Goal: Information Seeking & Learning: Check status

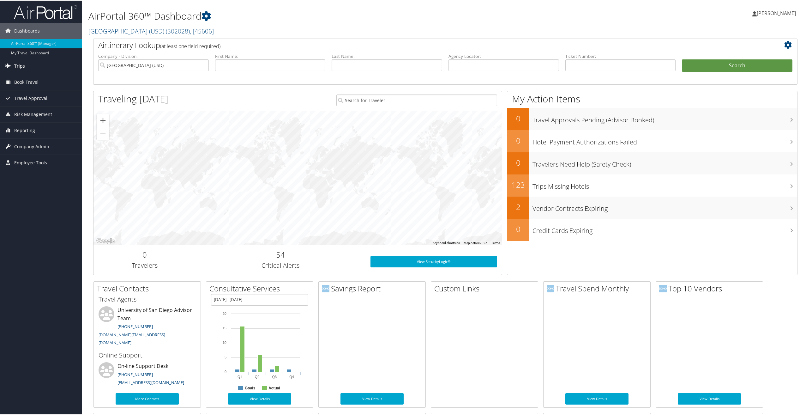
click at [28, 67] on link "Trips" at bounding box center [41, 66] width 82 height 16
click at [31, 77] on link "Airtinerary® Lookup" at bounding box center [41, 77] width 82 height 9
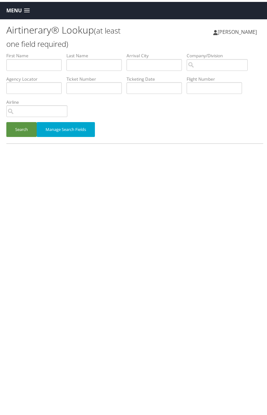
click at [132, 174] on div "Airtinerary® Lookup (at least one field required) Hannah Lawrence Hannah Lawren…" at bounding box center [134, 224] width 269 height 415
click at [106, 86] on input "text" at bounding box center [93, 86] width 55 height 12
paste input "0277309178735"
type input "0277309178735"
click at [27, 126] on button "Search" at bounding box center [21, 127] width 30 height 15
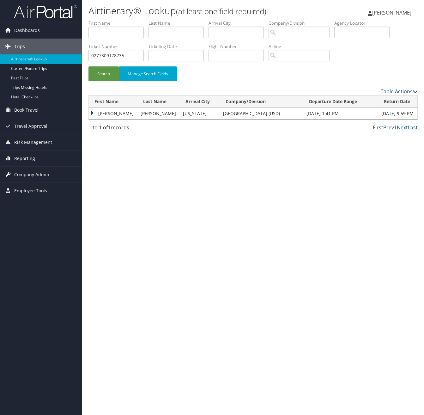
click at [378, 115] on td "[DATE] 9:59 PM" at bounding box center [397, 113] width 39 height 11
click at [385, 97] on th "Return Date" at bounding box center [397, 101] width 39 height 12
click at [91, 113] on td "[PERSON_NAME]" at bounding box center [113, 113] width 49 height 11
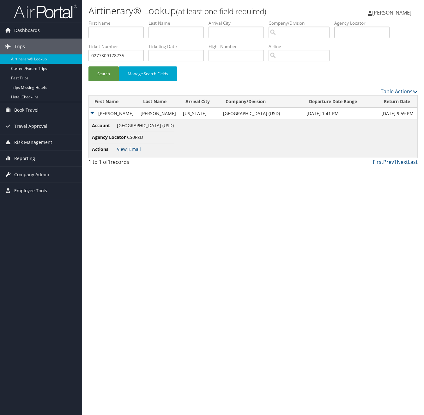
click at [121, 149] on link "View" at bounding box center [122, 149] width 10 height 6
click at [205, 200] on div "Airtinerary® Lookup (at least one field required) Hannah Lawrence Hannah Lawren…" at bounding box center [253, 207] width 342 height 415
drag, startPoint x: 262, startPoint y: 215, endPoint x: 251, endPoint y: 205, distance: 15.5
click at [263, 216] on div "Airtinerary® Lookup (at least one field required) Hannah Lawrence Hannah Lawren…" at bounding box center [253, 207] width 342 height 415
click at [119, 148] on link "View" at bounding box center [122, 149] width 10 height 6
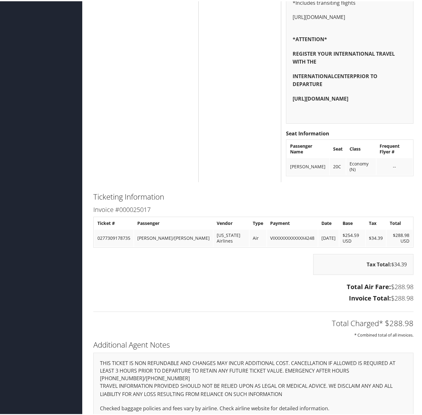
scroll to position [360, 0]
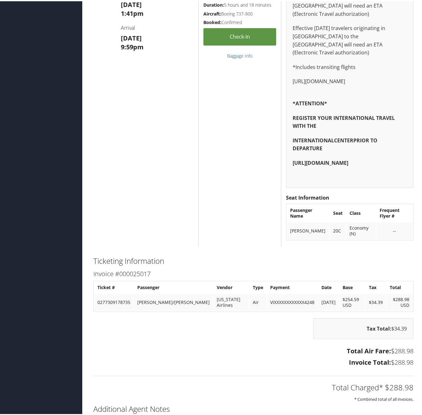
scroll to position [316, 0]
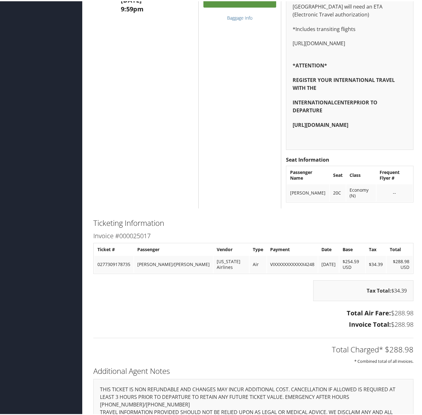
click at [200, 332] on div "Total Charged* $288.98 * Combined total of all invoices." at bounding box center [252, 346] width 329 height 33
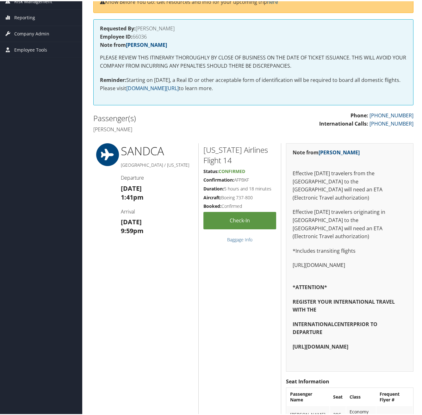
scroll to position [0, 0]
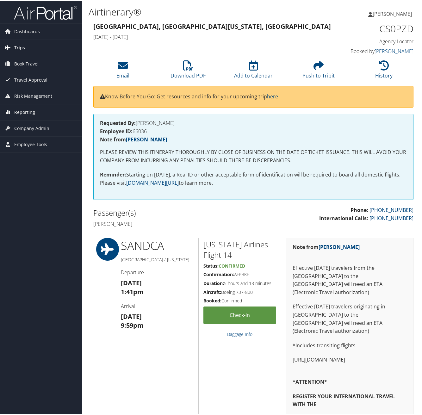
click at [19, 47] on span "Trips" at bounding box center [19, 47] width 11 height 16
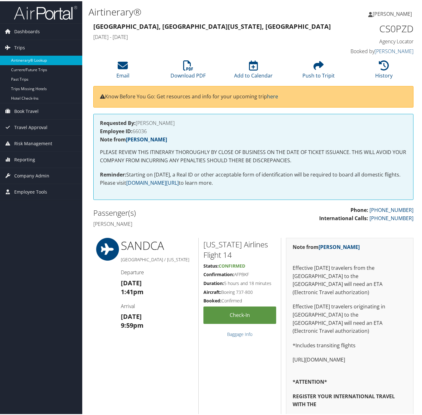
click at [34, 61] on link "Airtinerary® Lookup" at bounding box center [41, 58] width 82 height 9
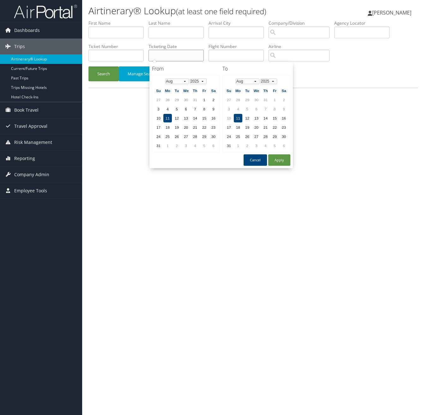
click at [180, 58] on input "text" at bounding box center [176, 56] width 55 height 12
click at [217, 58] on input "text" at bounding box center [236, 56] width 55 height 12
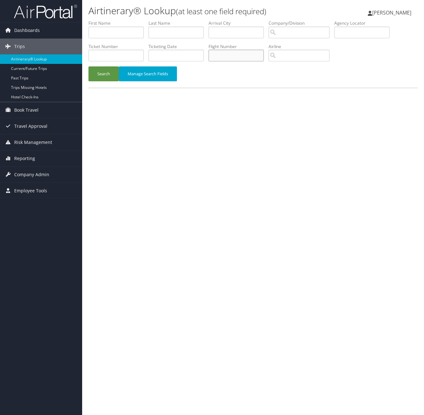
paste input "9967309432522"
type input "9967309432522"
click at [112, 75] on button "Search" at bounding box center [103, 73] width 30 height 15
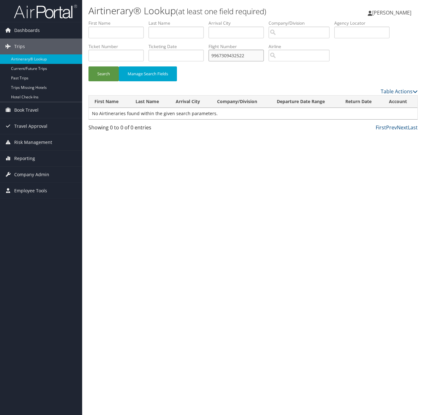
click at [252, 58] on input "9967309432522" at bounding box center [236, 56] width 55 height 12
click at [211, 57] on input "9967309432522" at bounding box center [236, 56] width 55 height 12
click at [222, 56] on input "9967309432522" at bounding box center [236, 56] width 55 height 12
click at [221, 56] on input "9967309432522" at bounding box center [236, 56] width 55 height 12
click at [102, 71] on button "Search" at bounding box center [103, 73] width 30 height 15
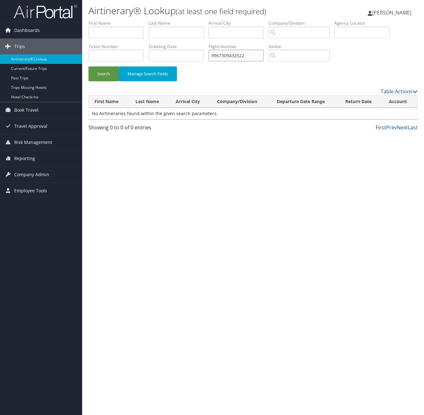
click at [252, 58] on input "9967309432522" at bounding box center [236, 56] width 55 height 12
click at [226, 55] on input "9967309432522" at bounding box center [236, 56] width 55 height 12
click at [227, 55] on input "9967309432522" at bounding box center [236, 56] width 55 height 12
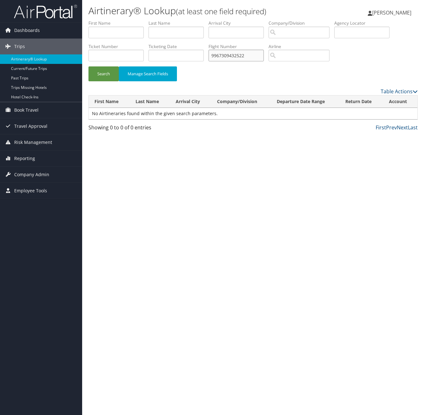
click at [227, 55] on input "9967309432522" at bounding box center [236, 56] width 55 height 12
click at [126, 29] on input "text" at bounding box center [115, 33] width 55 height 12
type input "Daria"
type input "T"
click at [125, 32] on input "Daria" at bounding box center [115, 33] width 55 height 12
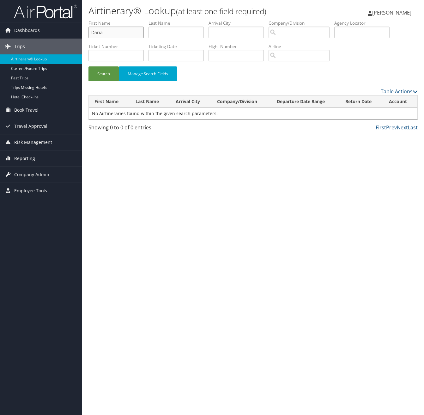
type input "Daria"
type input "Tomsky"
click at [106, 77] on button "Search" at bounding box center [103, 73] width 30 height 15
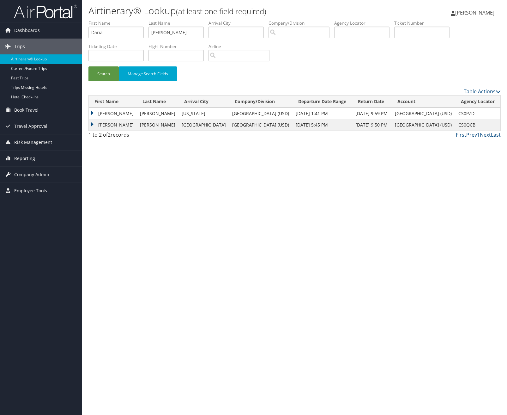
click at [92, 121] on td "DARIA HELLER" at bounding box center [113, 124] width 48 height 11
click at [120, 138] on link "View" at bounding box center [122, 137] width 10 height 6
click at [93, 113] on td "DARIA HELLER" at bounding box center [113, 113] width 48 height 11
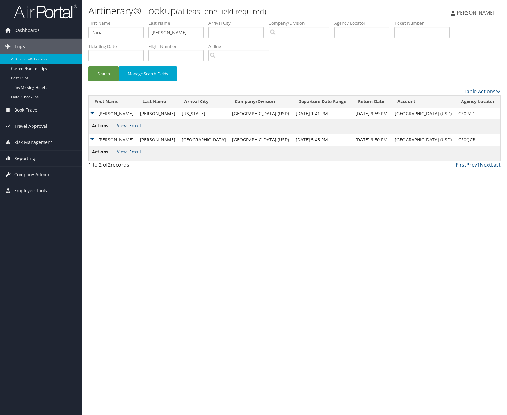
click at [119, 124] on link "View" at bounding box center [122, 125] width 10 height 6
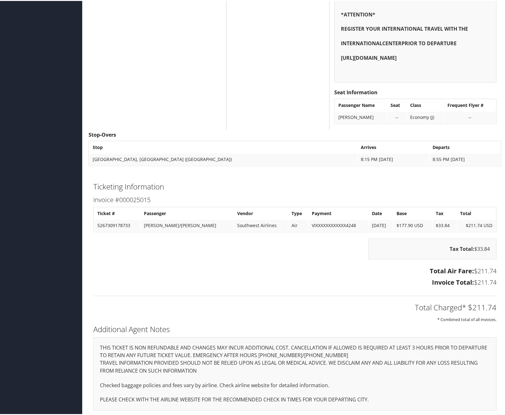
scroll to position [351, 0]
click at [320, 255] on div "Tax Total: $33.84" at bounding box center [294, 249] width 412 height 27
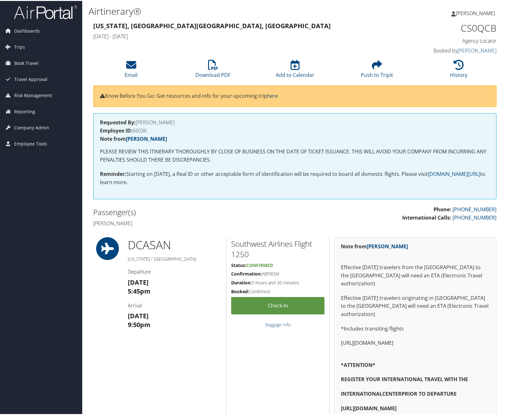
scroll to position [0, 0]
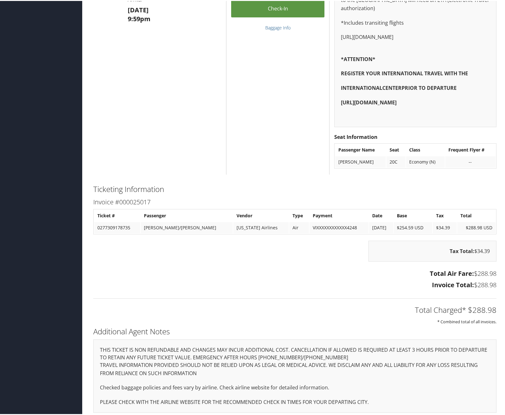
scroll to position [309, 0]
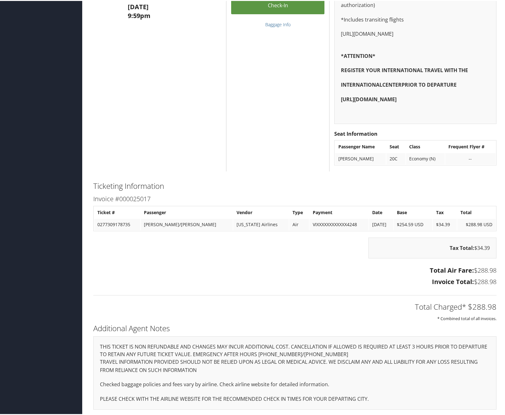
drag, startPoint x: 349, startPoint y: 258, endPoint x: 322, endPoint y: 243, distance: 30.7
click at [350, 259] on div "Tax Total: $34.39" at bounding box center [294, 249] width 412 height 27
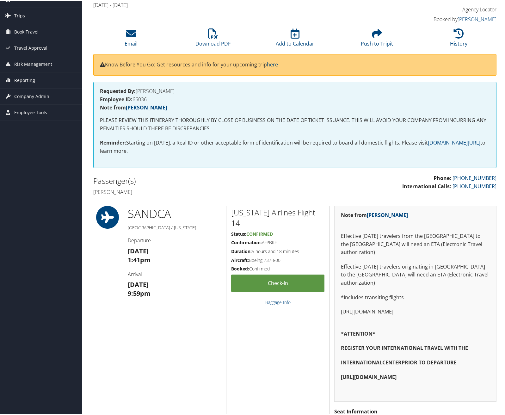
scroll to position [0, 0]
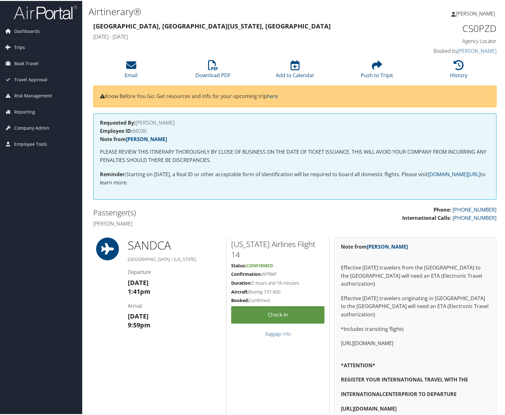
click at [17, 40] on span "Trips" at bounding box center [19, 47] width 11 height 16
click at [27, 56] on link "Airtinerary® Lookup" at bounding box center [41, 58] width 82 height 9
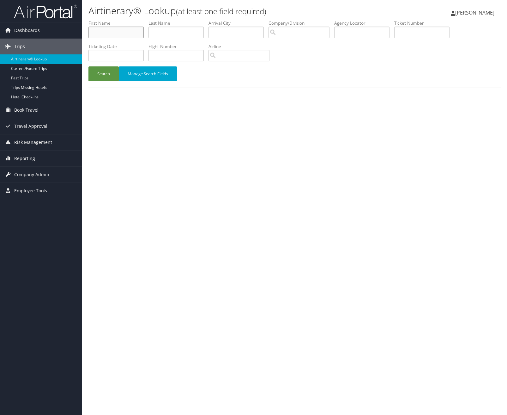
click at [129, 31] on input "text" at bounding box center [115, 33] width 55 height 12
type input "[PERSON_NAME]"
type input "chernova"
click at [111, 76] on button "Search" at bounding box center [103, 73] width 30 height 15
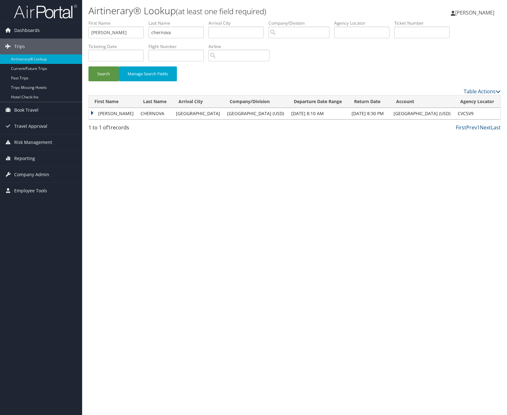
click at [93, 112] on td "ANNA" at bounding box center [113, 113] width 49 height 11
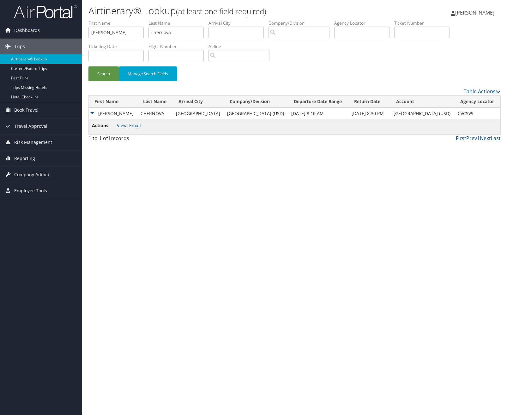
click at [121, 127] on link "View" at bounding box center [122, 125] width 10 height 6
